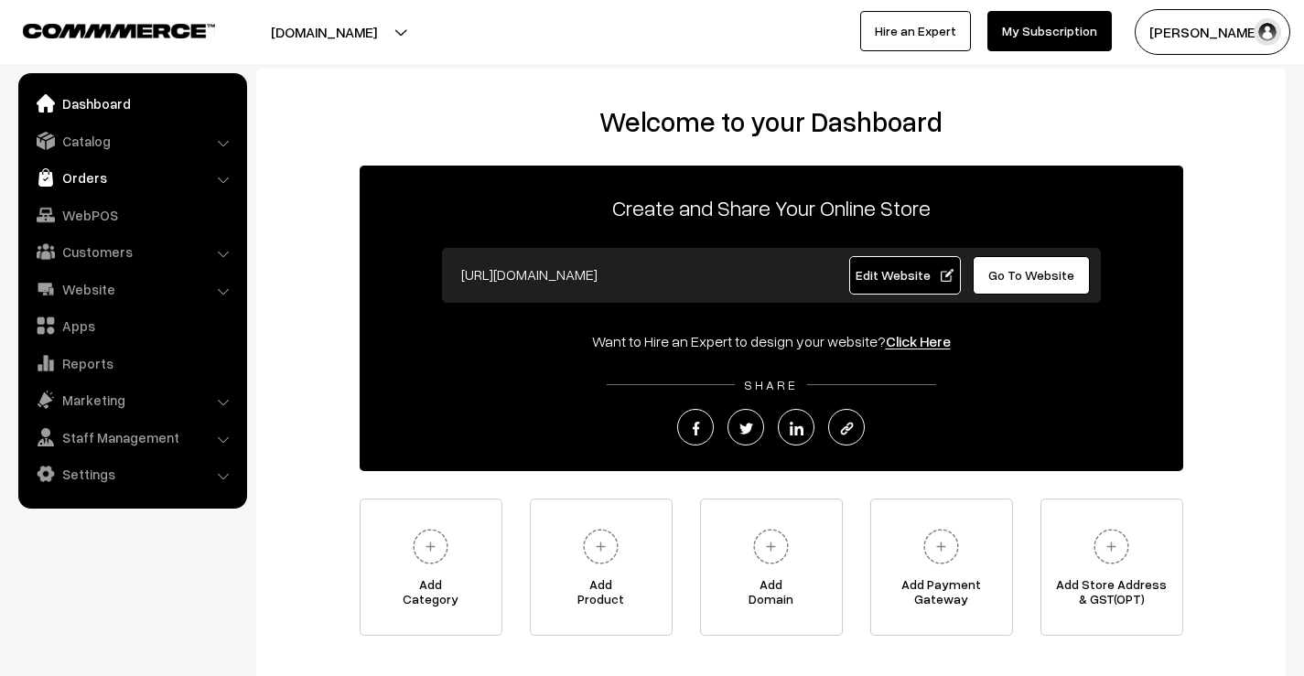
drag, startPoint x: 136, startPoint y: 182, endPoint x: 99, endPoint y: 194, distance: 39.4
click at [136, 182] on link "Orders" at bounding box center [132, 177] width 218 height 33
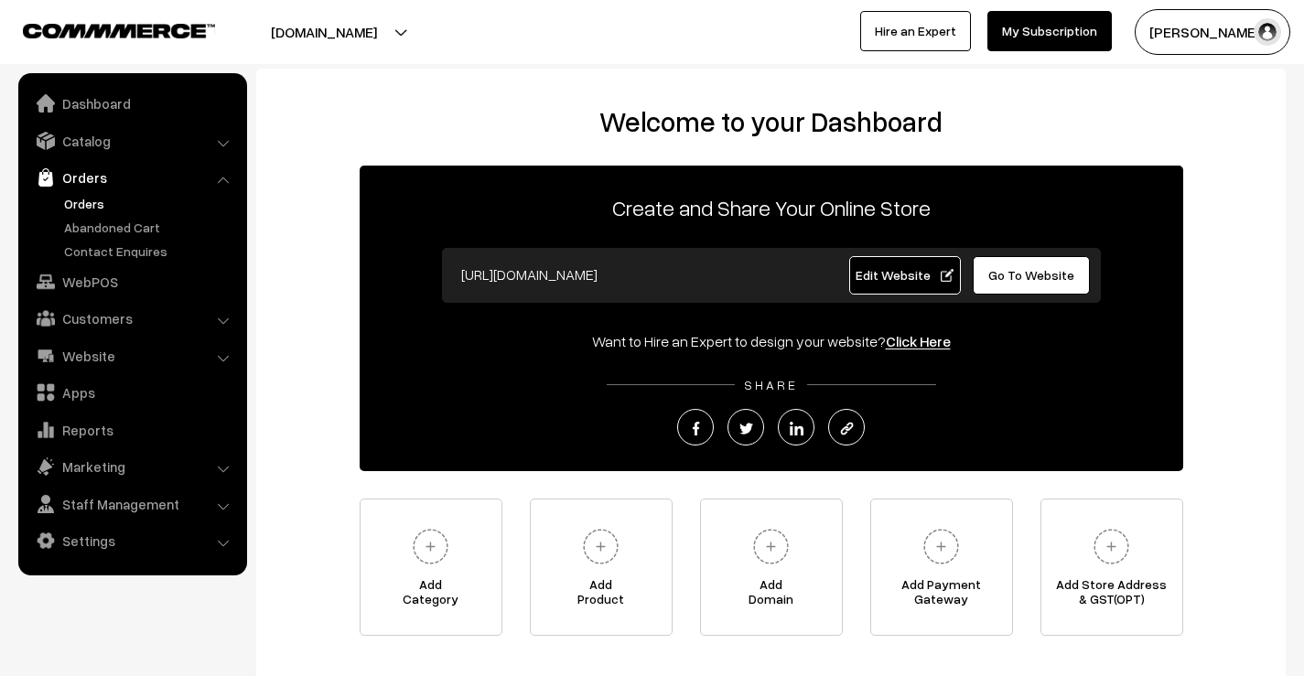
click at [89, 206] on link "Orders" at bounding box center [149, 203] width 181 height 19
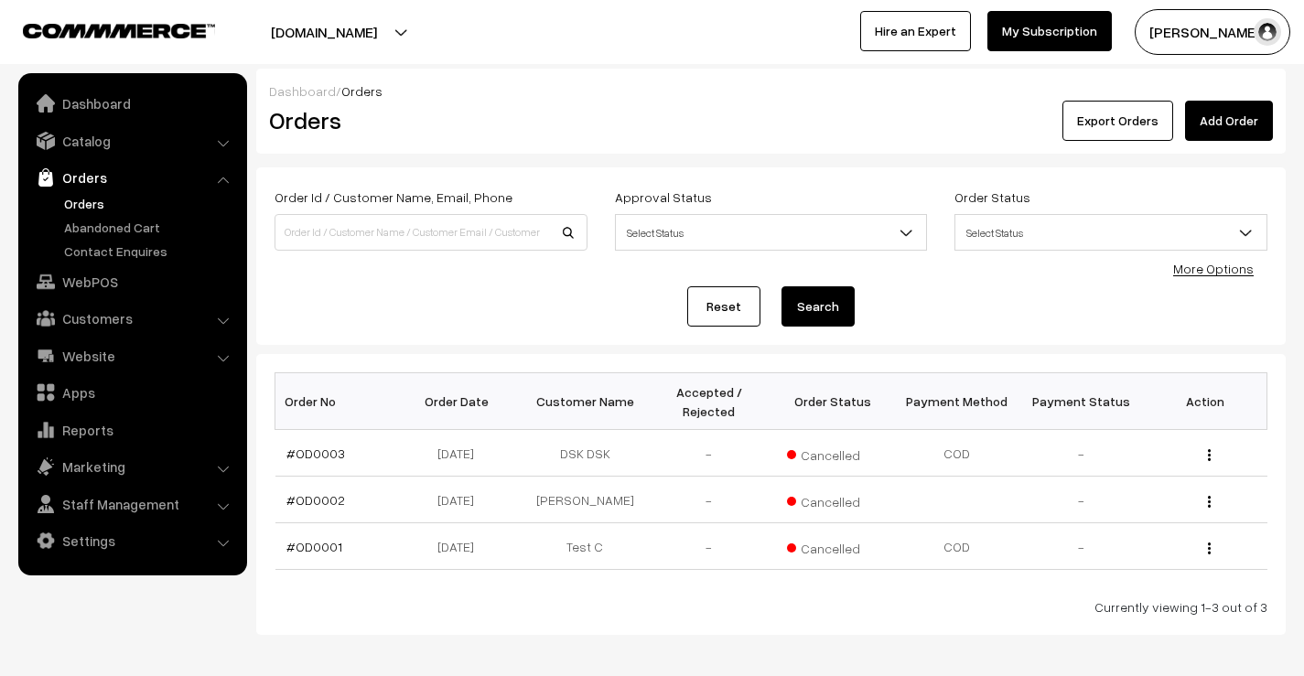
scroll to position [78, 0]
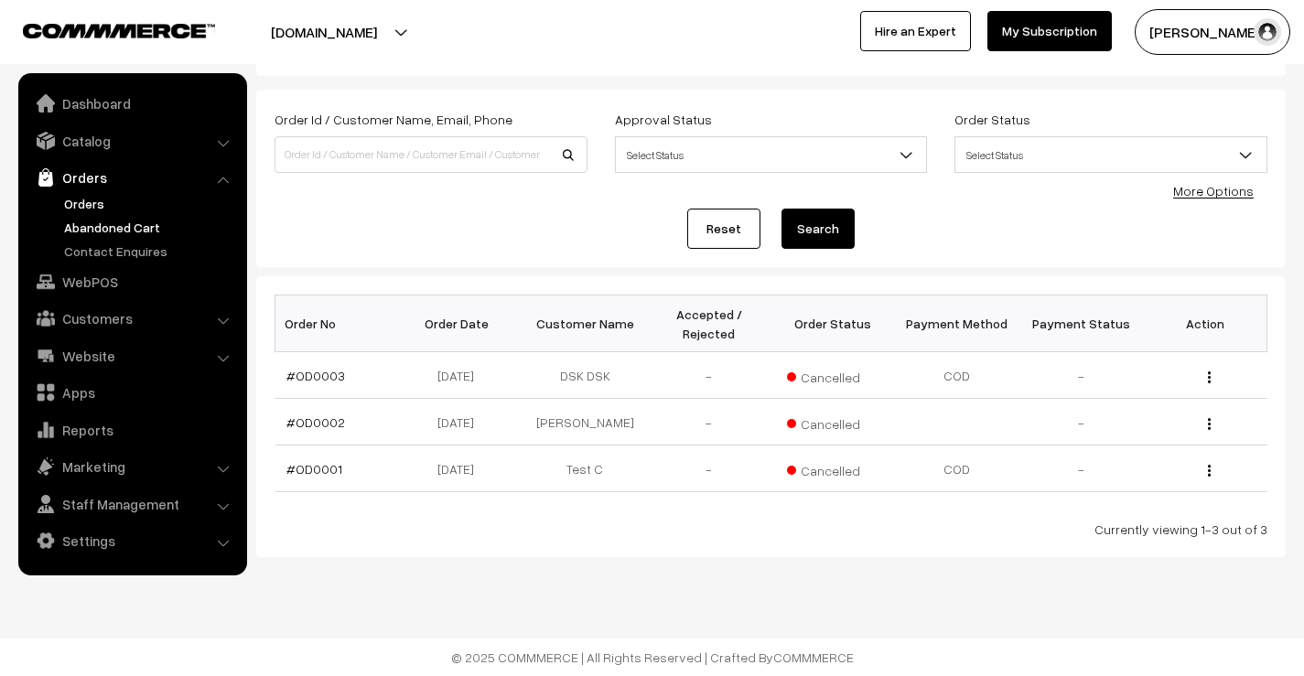
click at [120, 224] on link "Abandoned Cart" at bounding box center [149, 227] width 181 height 19
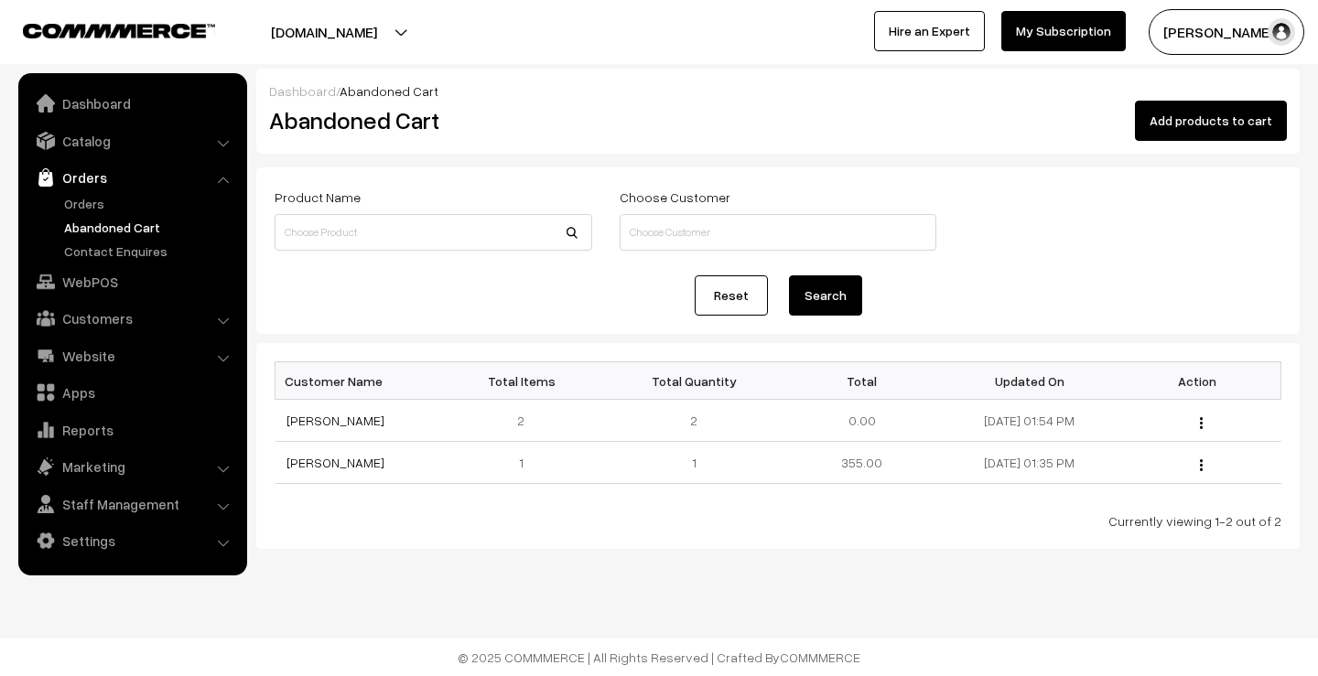
click at [92, 187] on link "Orders" at bounding box center [132, 177] width 218 height 33
click at [87, 204] on link "Orders" at bounding box center [149, 203] width 181 height 19
